Goal: Use online tool/utility: Utilize a website feature to perform a specific function

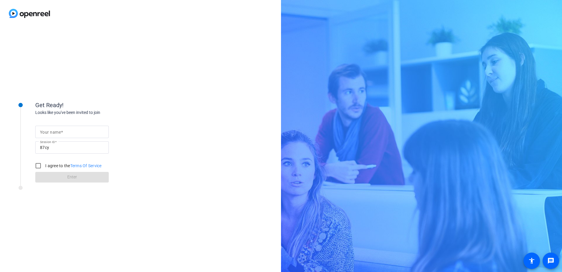
click at [51, 132] on mat-label "Your name" at bounding box center [50, 132] width 21 height 5
click at [51, 132] on input "Your name" at bounding box center [72, 131] width 64 height 7
type input "[PERSON_NAME]"
click at [38, 163] on input "I agree to the Terms Of Service" at bounding box center [38, 166] width 12 height 12
checkbox input "true"
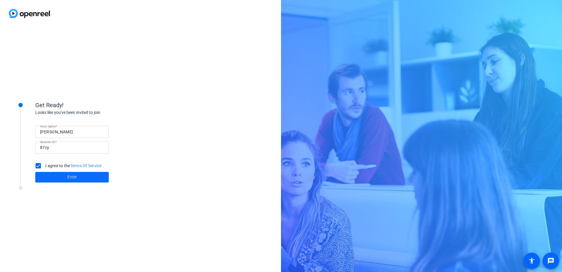
click at [70, 174] on span "Enter" at bounding box center [72, 177] width 10 height 6
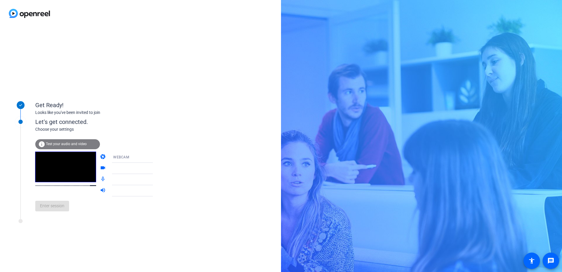
click at [55, 182] on video at bounding box center [65, 167] width 61 height 31
click at [63, 144] on span "Test your audio and video" at bounding box center [66, 144] width 41 height 4
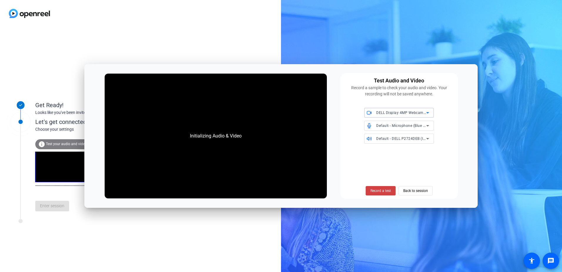
click at [428, 125] on icon at bounding box center [427, 125] width 7 height 7
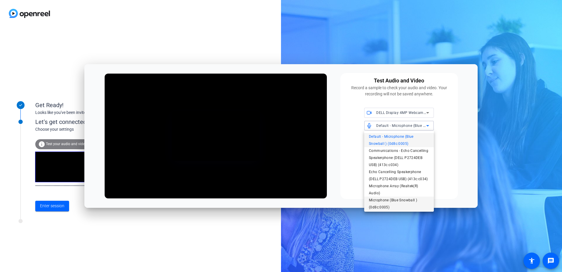
click at [397, 208] on span "Microphone (Blue Snowball ) (0d8c:0005)" at bounding box center [399, 204] width 60 height 14
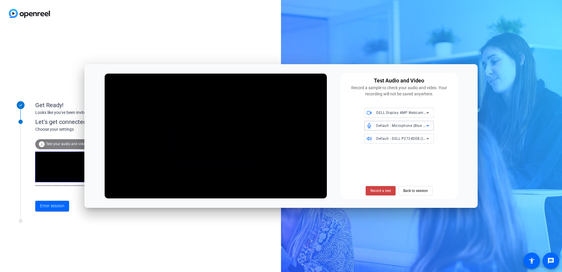
scroll to position [6, 0]
click at [427, 139] on icon at bounding box center [428, 138] width 3 height 1
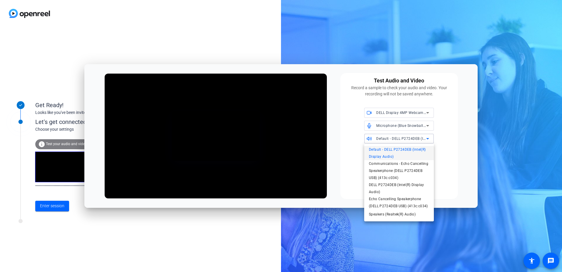
click at [447, 141] on div at bounding box center [281, 136] width 562 height 272
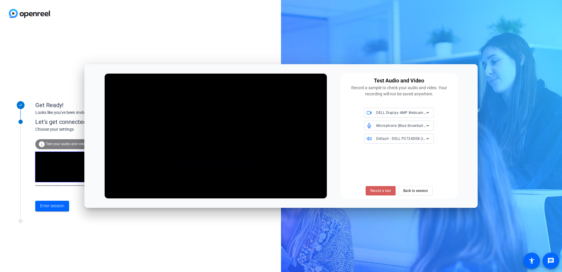
click at [382, 191] on span "Record a test" at bounding box center [381, 190] width 21 height 5
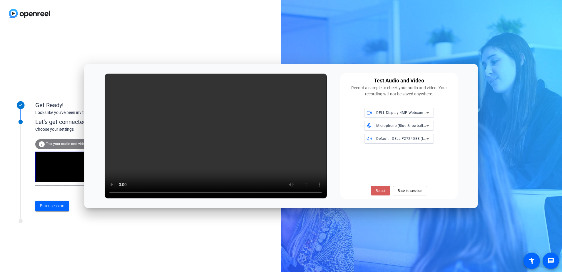
click at [376, 191] on span "Retest" at bounding box center [381, 190] width 10 height 5
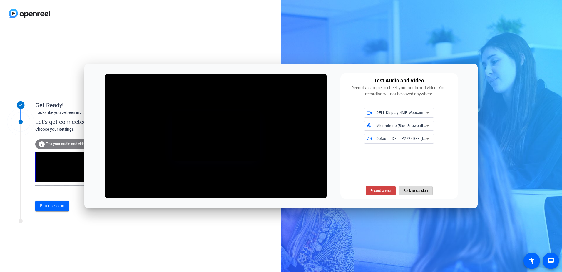
click at [415, 191] on span "Back to session" at bounding box center [416, 190] width 25 height 11
